Goal: Transaction & Acquisition: Purchase product/service

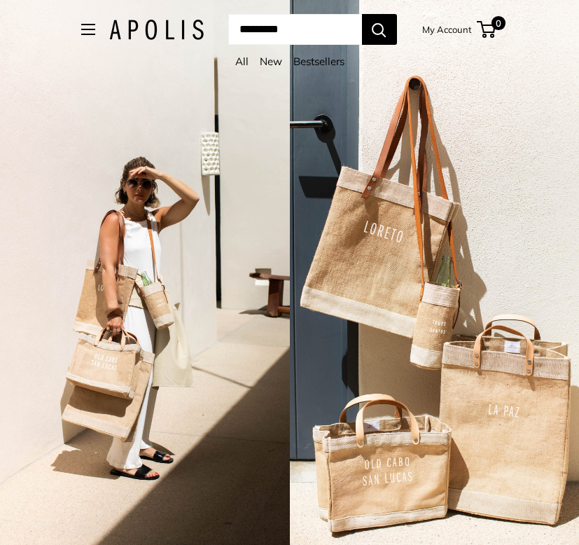
click at [267, 62] on link "New" at bounding box center [271, 61] width 22 height 13
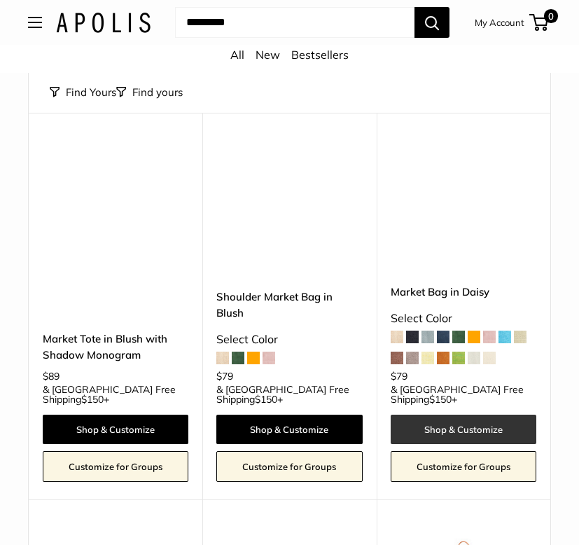
scroll to position [3767, 0]
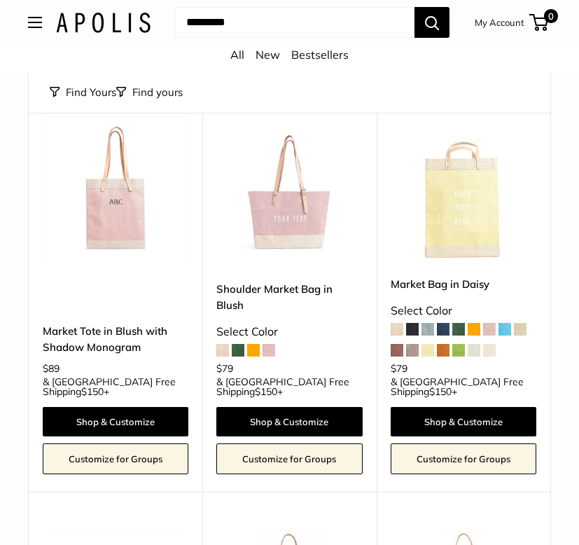
click at [255, 344] on span at bounding box center [253, 350] width 13 height 13
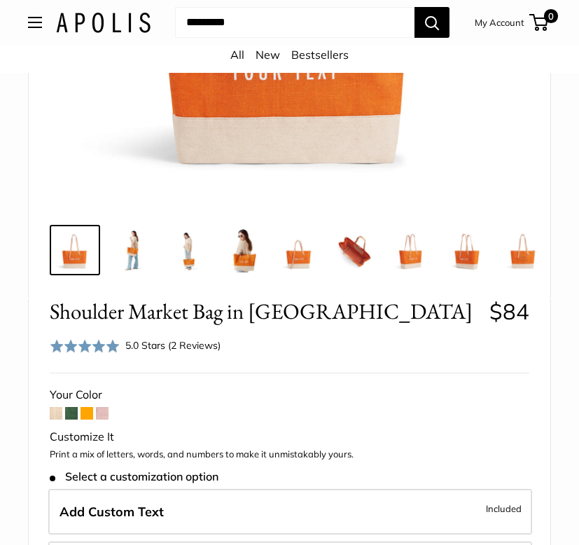
scroll to position [406, 0]
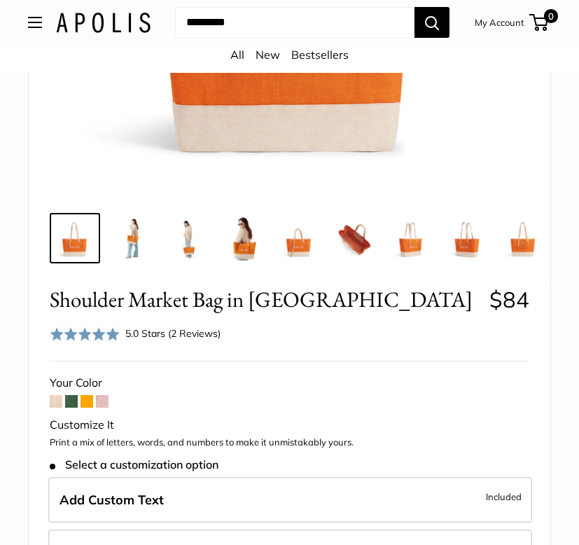
click at [71, 405] on span at bounding box center [71, 401] width 13 height 13
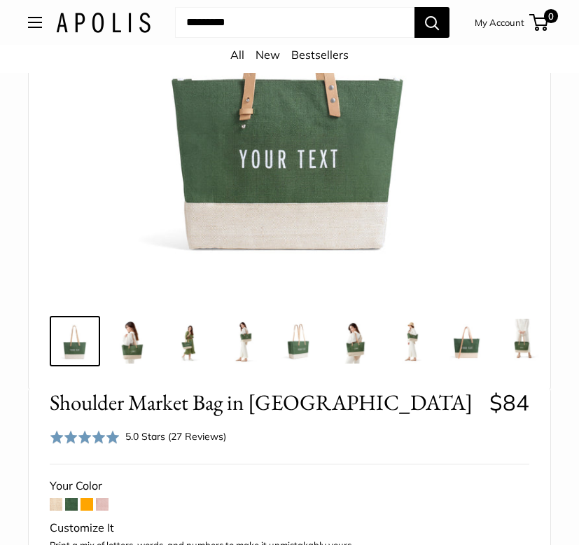
scroll to position [303, 0]
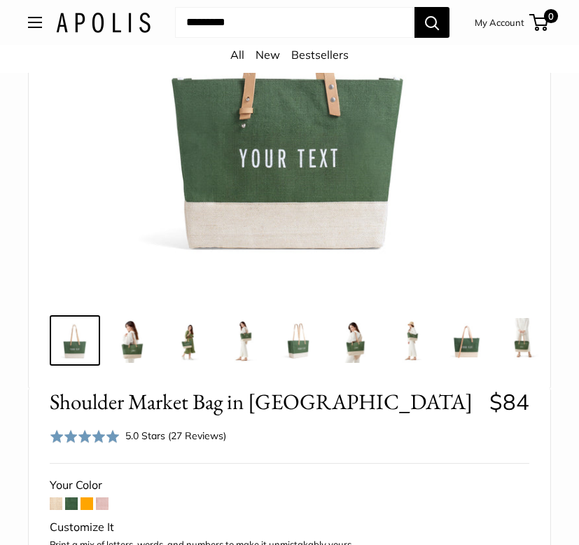
click at [34, 26] on span "Open menu" at bounding box center [35, 22] width 14 height 11
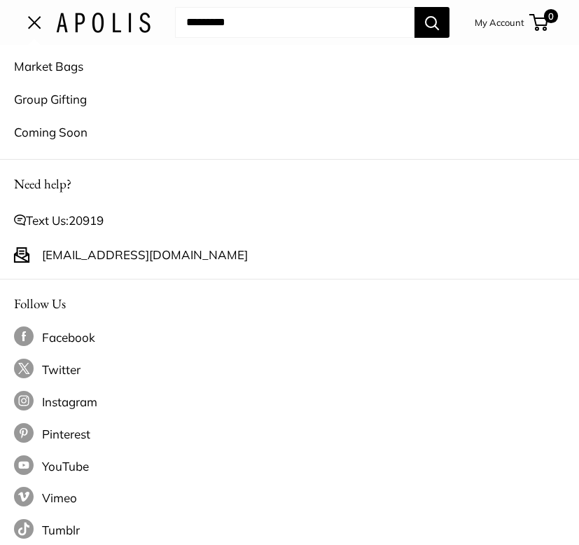
scroll to position [0, 0]
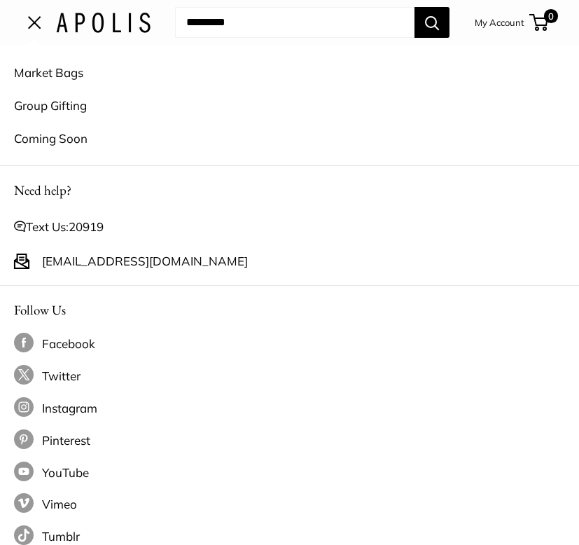
click at [57, 104] on link "Group Gifting" at bounding box center [289, 105] width 551 height 33
click at [37, 28] on span "Open menu" at bounding box center [34, 22] width 13 height 13
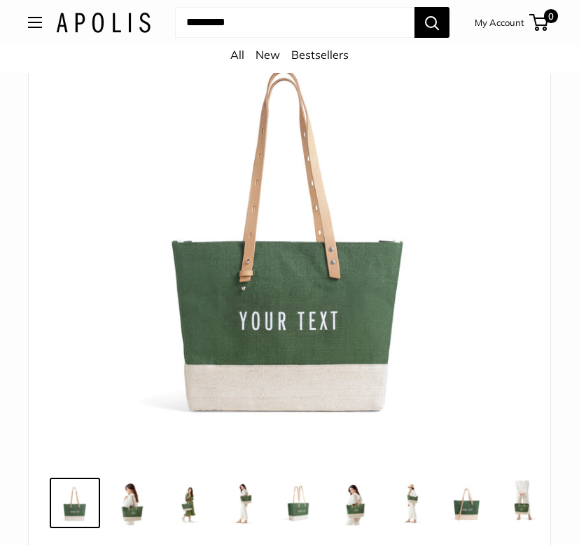
scroll to position [132, 0]
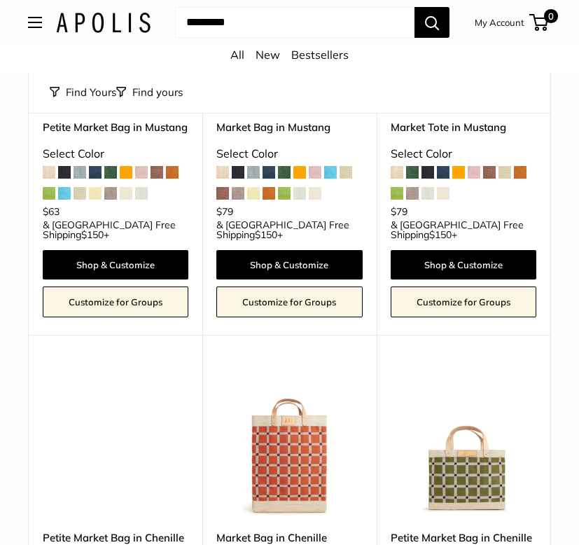
scroll to position [5109, 0]
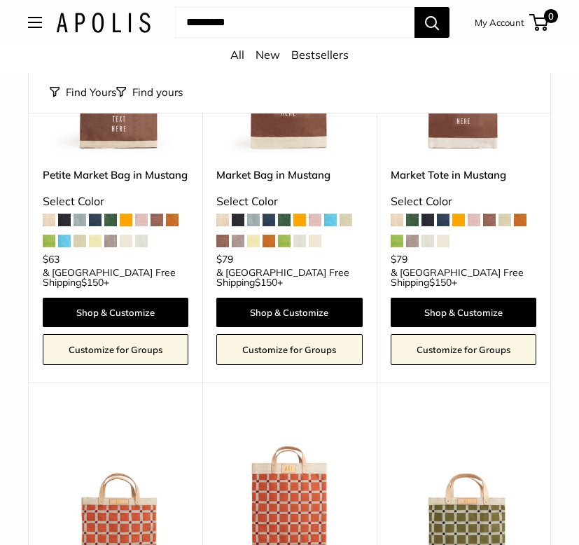
click at [0, 0] on img at bounding box center [0, 0] width 0 height 0
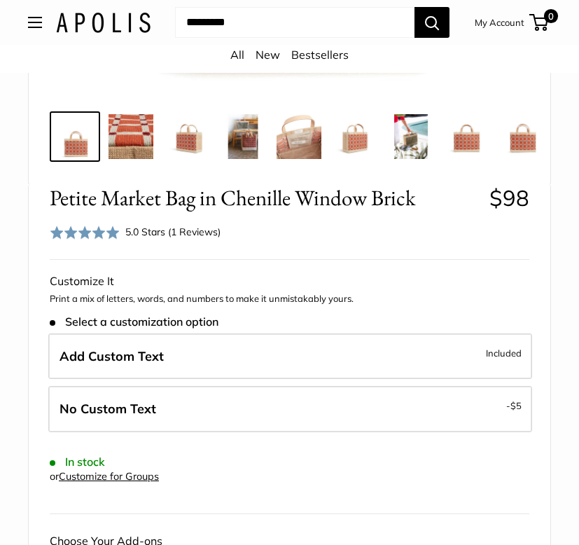
scroll to position [495, 0]
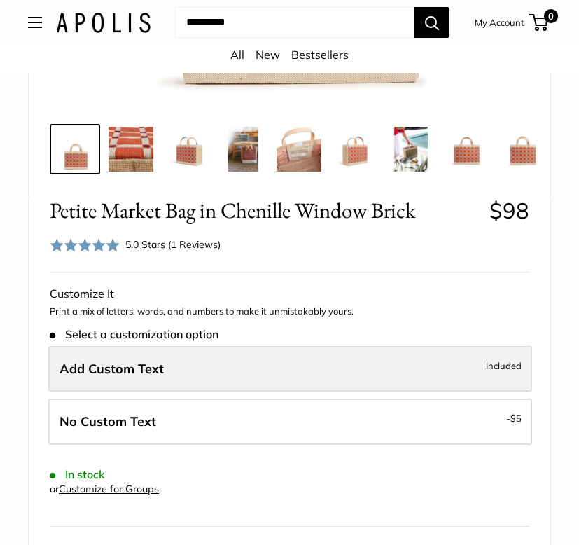
click at [198, 357] on label "Add Custom Text Included" at bounding box center [290, 369] width 484 height 46
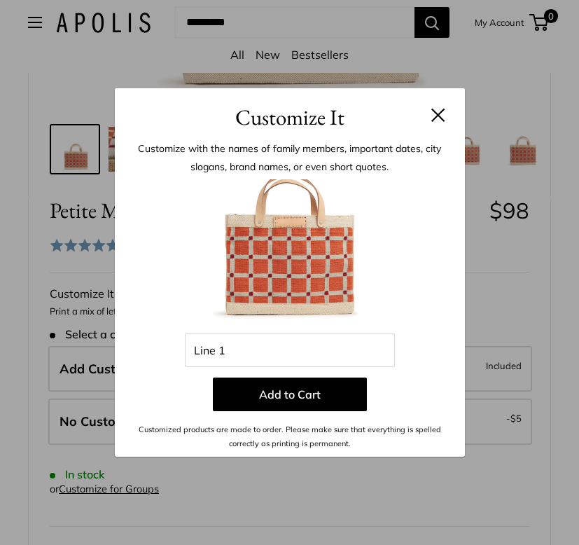
click at [439, 112] on button at bounding box center [439, 115] width 14 height 14
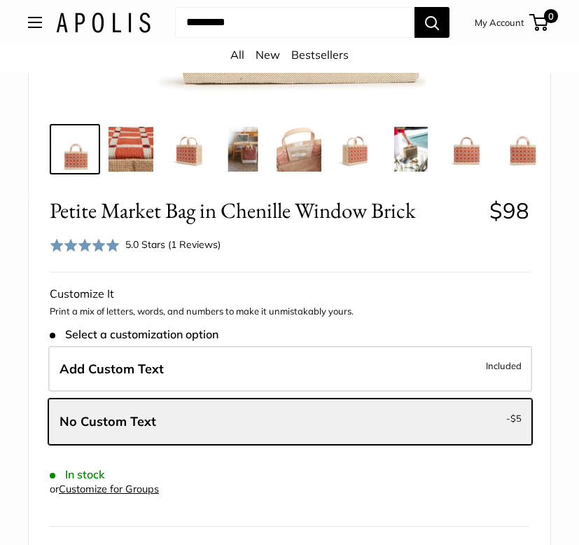
click at [93, 245] on span at bounding box center [85, 245] width 70 height 14
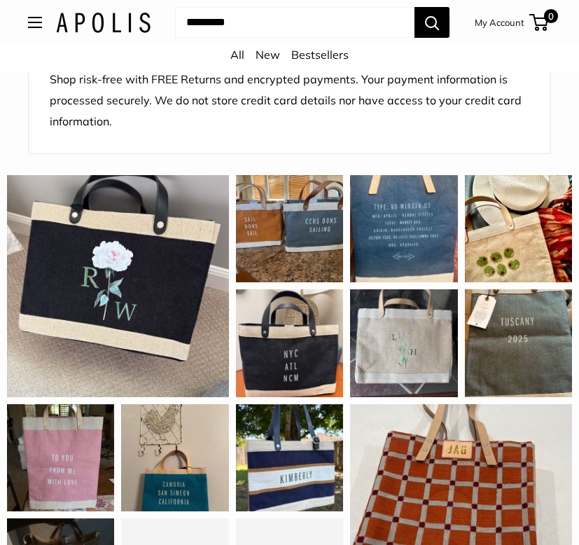
scroll to position [2018, 0]
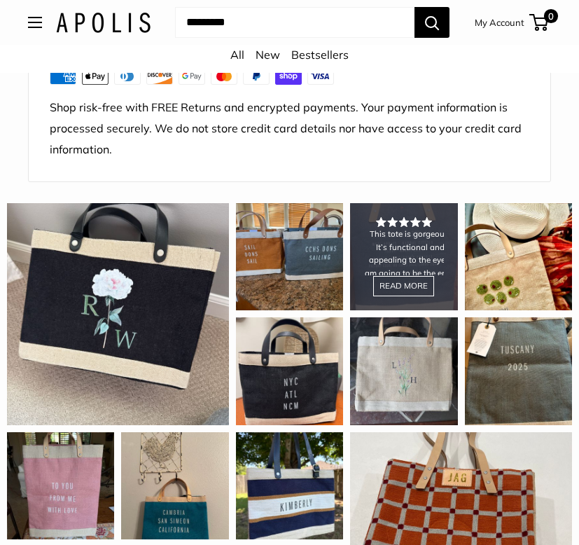
click at [412, 252] on div "This tote is gorgeous! It’s functional and appealing to the eye. I am going to …" at bounding box center [403, 256] width 107 height 107
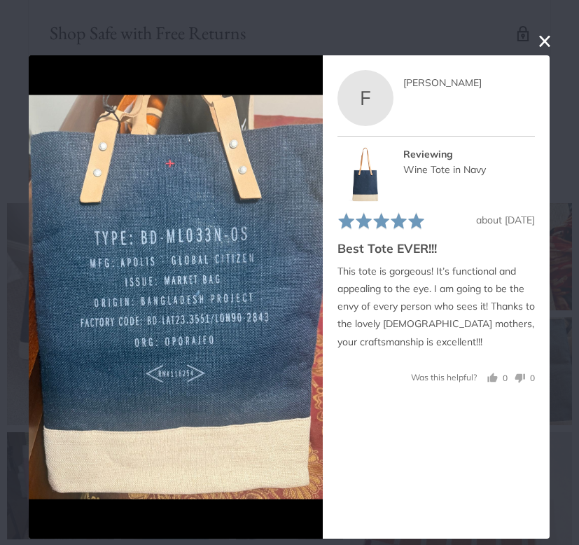
click at [543, 43] on button "close this modal window" at bounding box center [545, 41] width 17 height 17
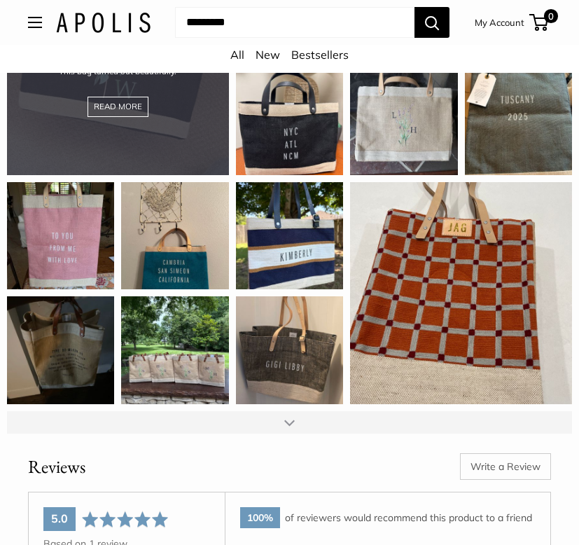
scroll to position [2270, 0]
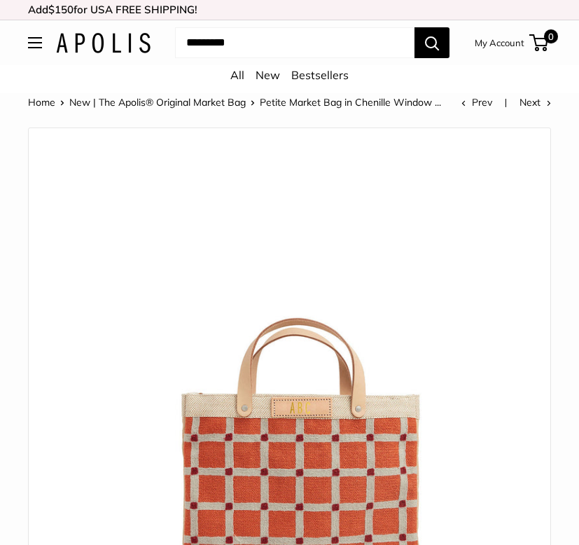
click at [37, 41] on span "Open menu" at bounding box center [35, 42] width 14 height 11
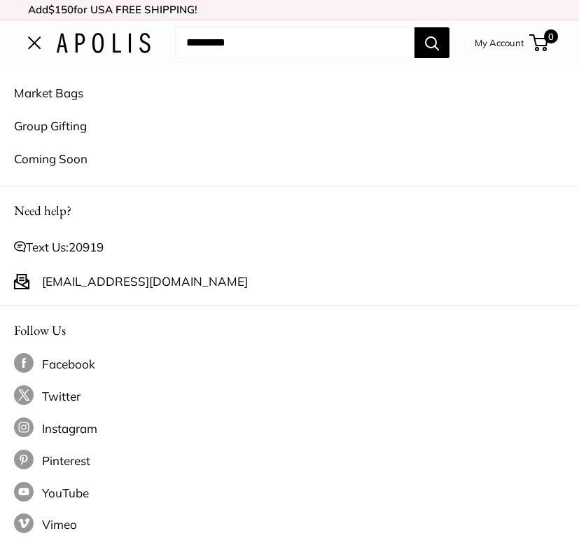
click at [31, 97] on link "Market Bags" at bounding box center [289, 92] width 551 height 33
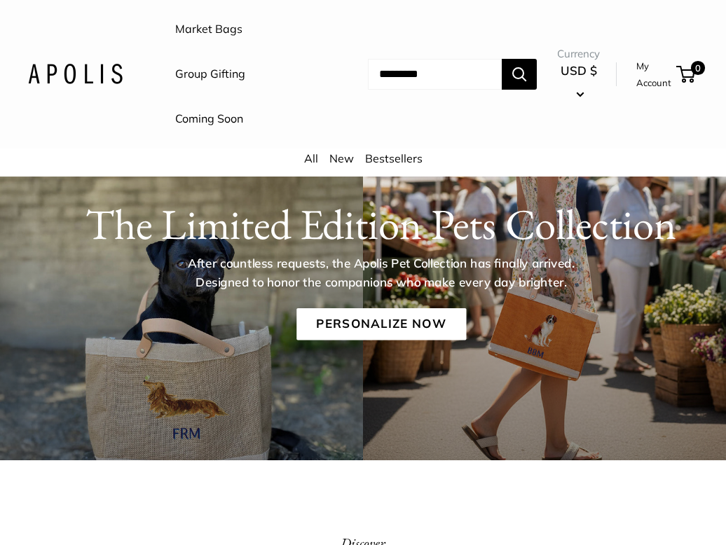
scroll to position [123, 0]
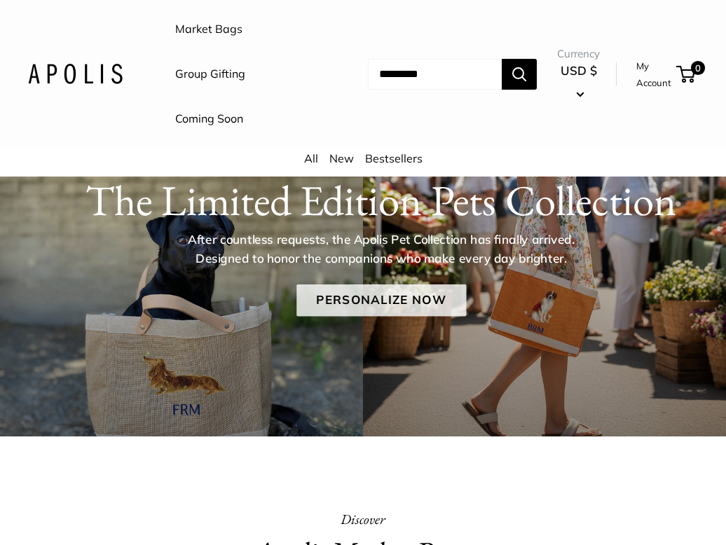
click at [329, 293] on link "Personalize Now" at bounding box center [381, 300] width 170 height 32
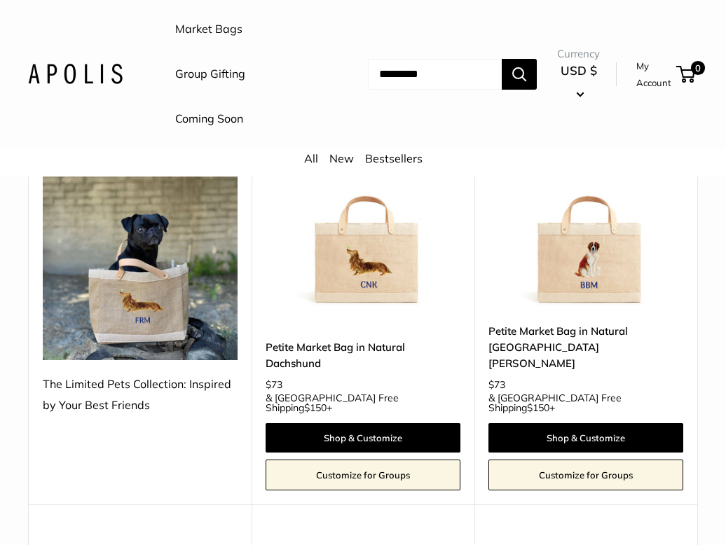
click at [73, 118] on div "Market Bags Group Gifting Coming Soon Need help? Text Us: 20919 [EMAIL_ADDRESS]…" at bounding box center [363, 74] width 670 height 135
